Goal: Transaction & Acquisition: Subscribe to service/newsletter

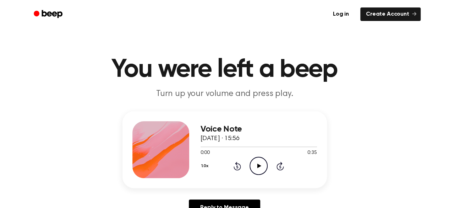
click at [257, 164] on icon "Play Audio" at bounding box center [259, 166] width 18 height 18
drag, startPoint x: 256, startPoint y: 167, endPoint x: 255, endPoint y: 162, distance: 5.4
click at [255, 162] on icon "Play Audio" at bounding box center [259, 166] width 18 height 18
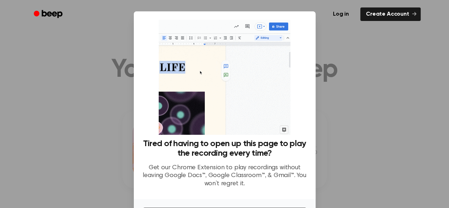
click at [330, 55] on div at bounding box center [224, 104] width 449 height 208
click at [379, 71] on div at bounding box center [224, 104] width 449 height 208
click at [89, 46] on div at bounding box center [224, 104] width 449 height 208
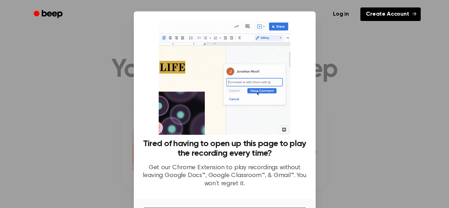
click at [379, 14] on link "Create Account" at bounding box center [390, 13] width 60 height 13
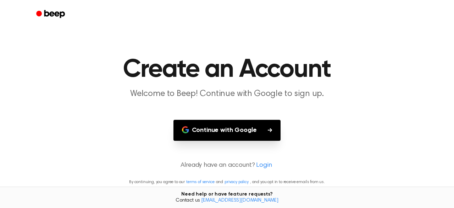
drag, startPoint x: 227, startPoint y: 128, endPoint x: 228, endPoint y: 114, distance: 14.2
click at [227, 127] on button "Continue with Google" at bounding box center [228, 130] width 108 height 21
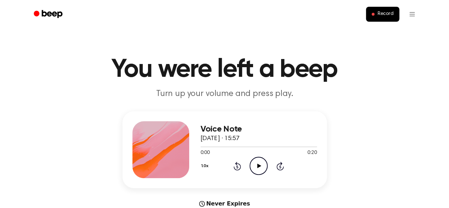
drag, startPoint x: 266, startPoint y: 170, endPoint x: 250, endPoint y: 136, distance: 37.8
click at [266, 170] on circle at bounding box center [258, 165] width 17 height 17
